Goal: Information Seeking & Learning: Learn about a topic

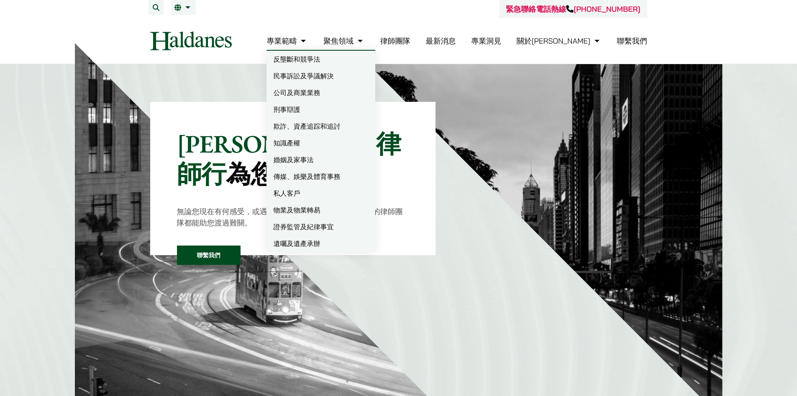
click at [329, 77] on link "民事訴訟及爭議解決" at bounding box center [321, 75] width 109 height 17
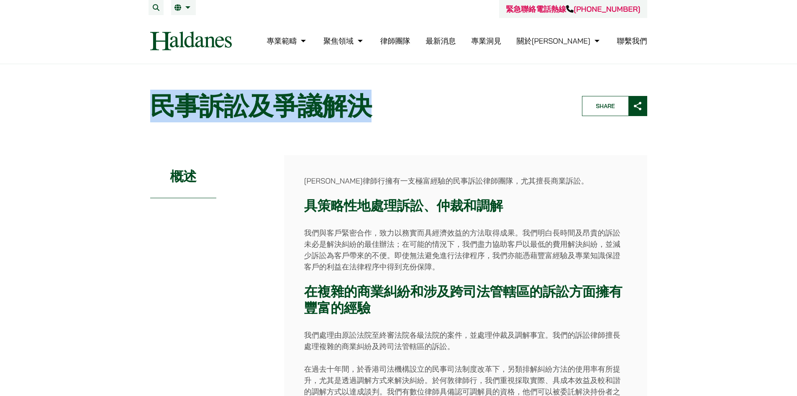
drag, startPoint x: 153, startPoint y: 102, endPoint x: 368, endPoint y: 106, distance: 215.2
click at [368, 106] on h1 "民事訴訟及爭議解決" at bounding box center [359, 106] width 418 height 30
copy h1 "民事訴訟及爭議解決"
